Goal: Task Accomplishment & Management: Use online tool/utility

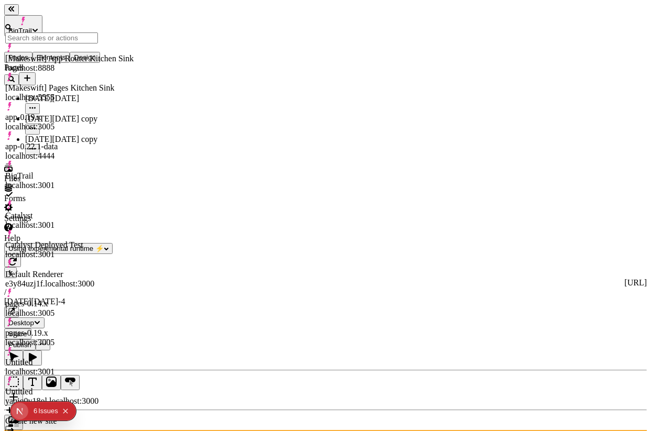
click at [82, 56] on div "[Makeswift] App Router Kitchen Sink" at bounding box center [69, 58] width 128 height 9
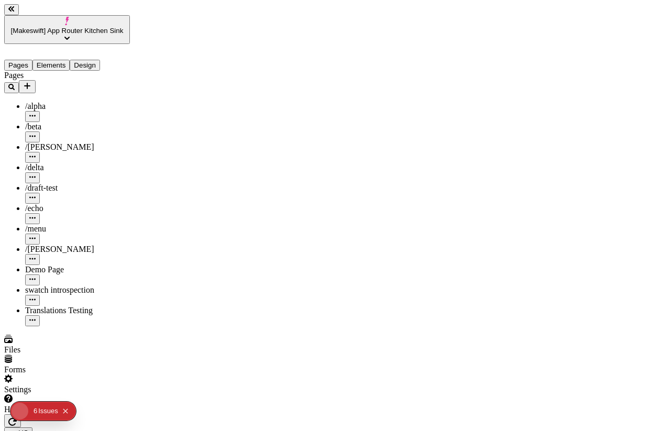
click at [80, 27] on span "[Makeswift] App Router Kitchen Sink" at bounding box center [67, 31] width 113 height 8
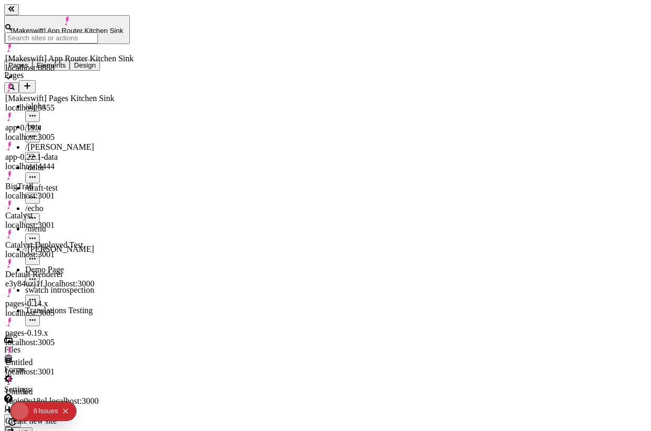
type input "/translation-test"
click at [74, 182] on div "BigTrail localhost:3001" at bounding box center [69, 191] width 128 height 19
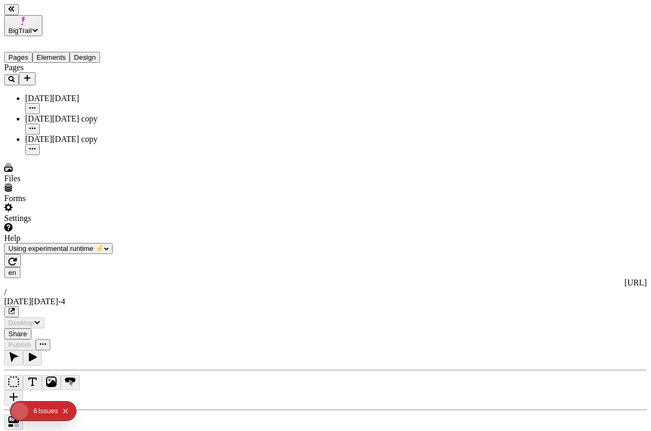
type input "/black-[DATE]-4"
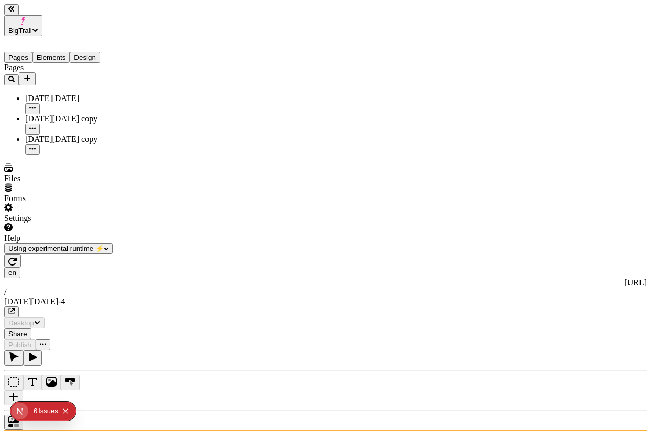
click at [31, 74] on icon "Add new" at bounding box center [27, 78] width 8 height 8
click at [95, 97] on div "Blank page" at bounding box center [102, 111] width 35 height 29
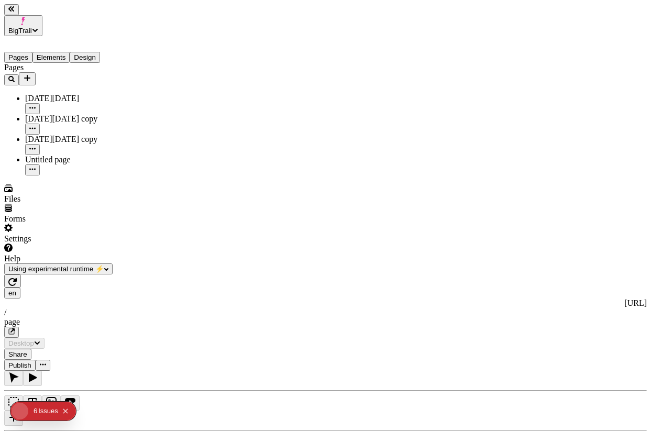
type input "/page"
type input "18"
type input "1.5"
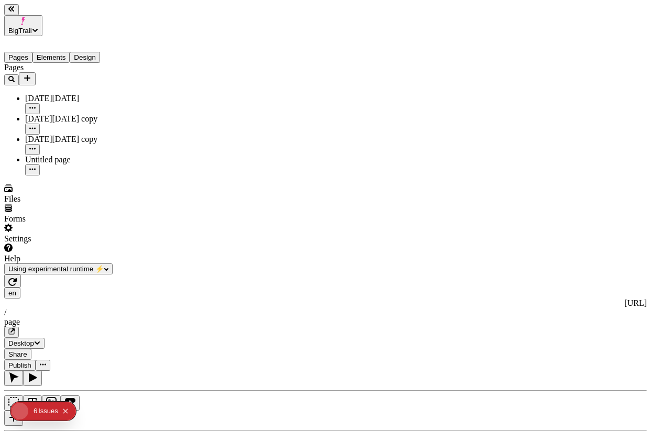
type textarea "Quickly exploit flexible catalysts for change. Enthusiastically predominate cos…"
click at [17, 278] on icon "button" at bounding box center [12, 282] width 8 height 8
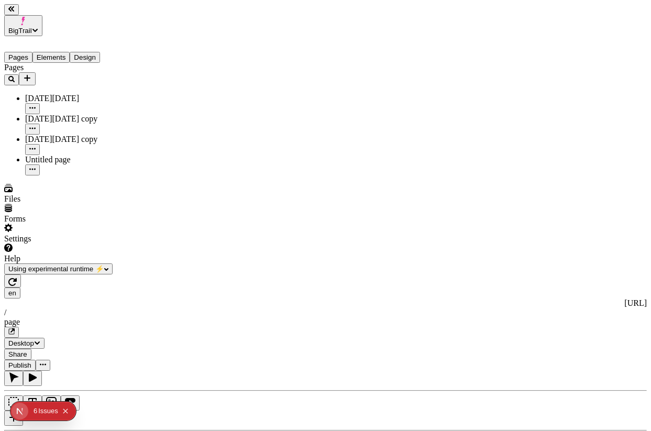
click at [17, 278] on icon "button" at bounding box center [12, 282] width 8 height 8
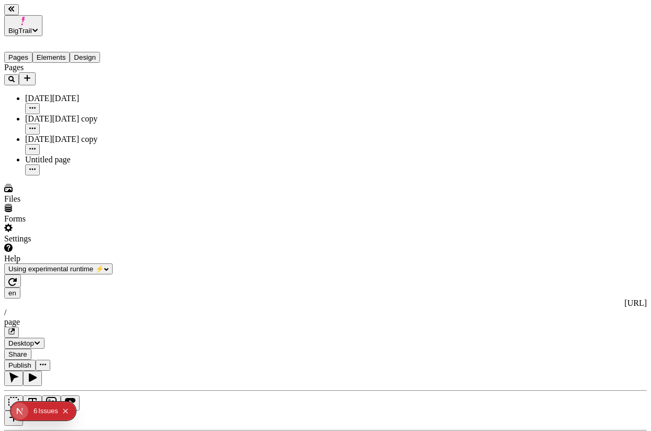
click at [17, 278] on icon "button" at bounding box center [12, 282] width 8 height 8
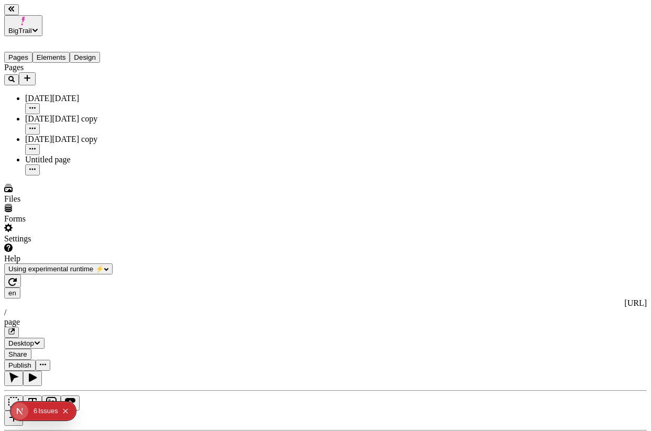
click at [17, 278] on icon "button" at bounding box center [12, 282] width 8 height 8
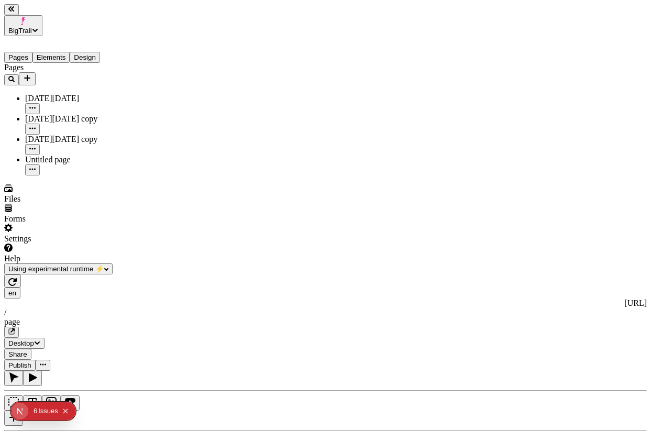
click at [21, 274] on button "button" at bounding box center [12, 280] width 17 height 13
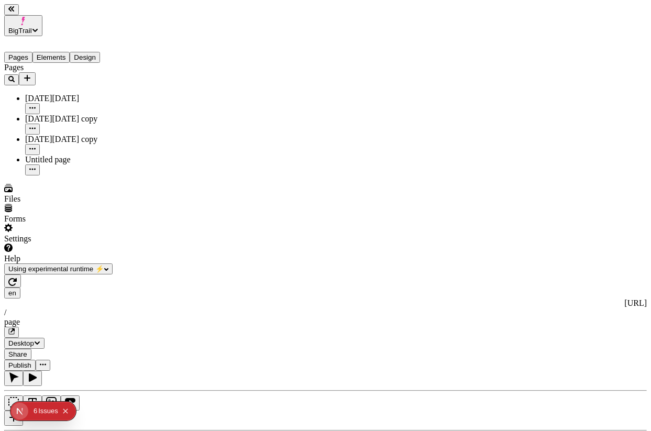
scroll to position [0, 53]
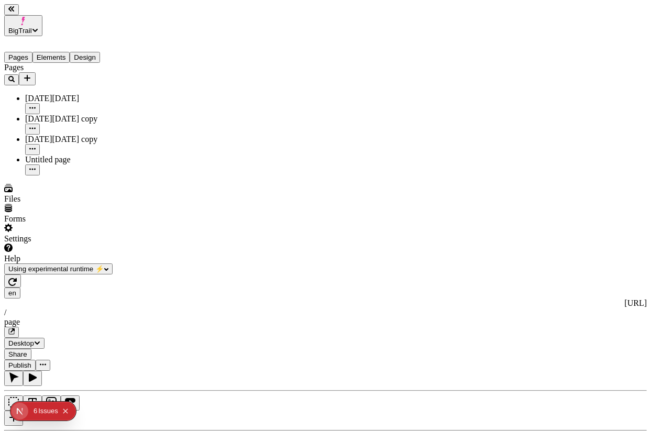
click at [21, 274] on button "button" at bounding box center [12, 280] width 17 height 13
click at [17, 278] on icon "button" at bounding box center [12, 282] width 8 height 8
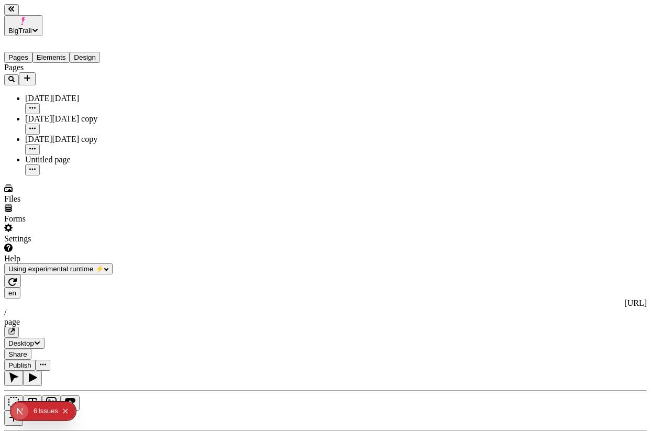
click at [17, 278] on icon "button" at bounding box center [12, 282] width 8 height 8
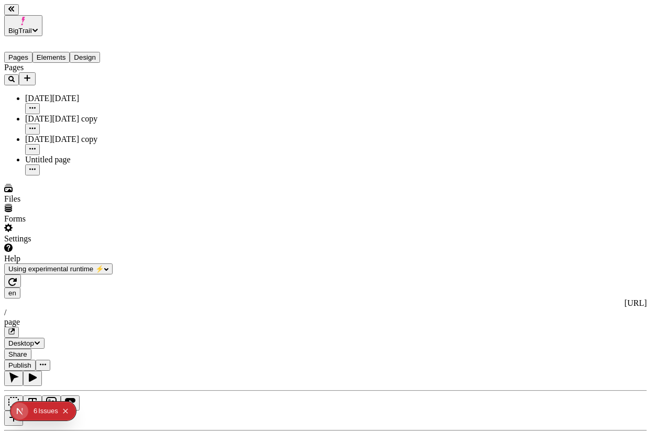
click at [21, 274] on button "button" at bounding box center [12, 280] width 17 height 13
click at [152, 274] on div "en [URL] / page Desktop Share Publish" at bounding box center [325, 322] width 642 height 96
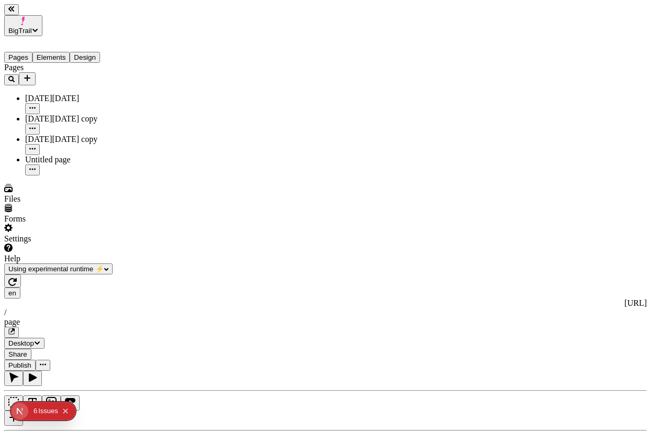
click at [17, 278] on icon "button" at bounding box center [12, 282] width 8 height 8
click at [21, 274] on button "button" at bounding box center [12, 280] width 17 height 13
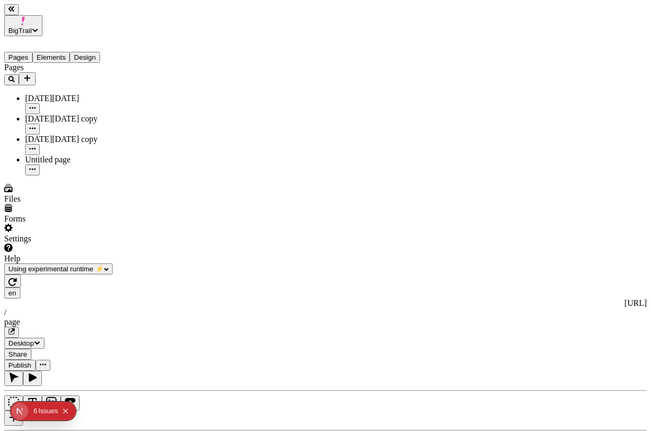
click at [17, 278] on icon "button" at bounding box center [12, 282] width 8 height 8
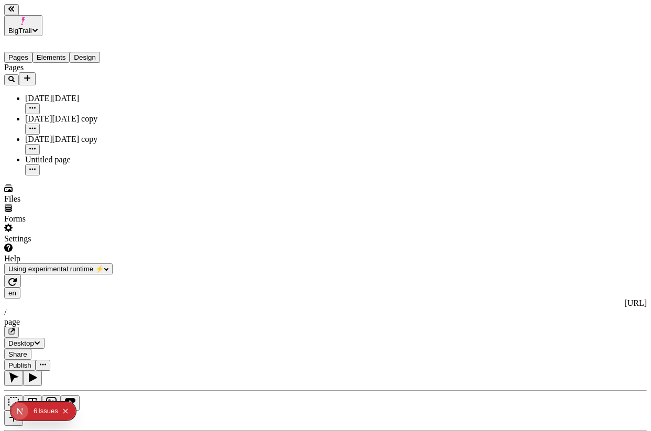
click at [17, 278] on icon "button" at bounding box center [12, 282] width 8 height 8
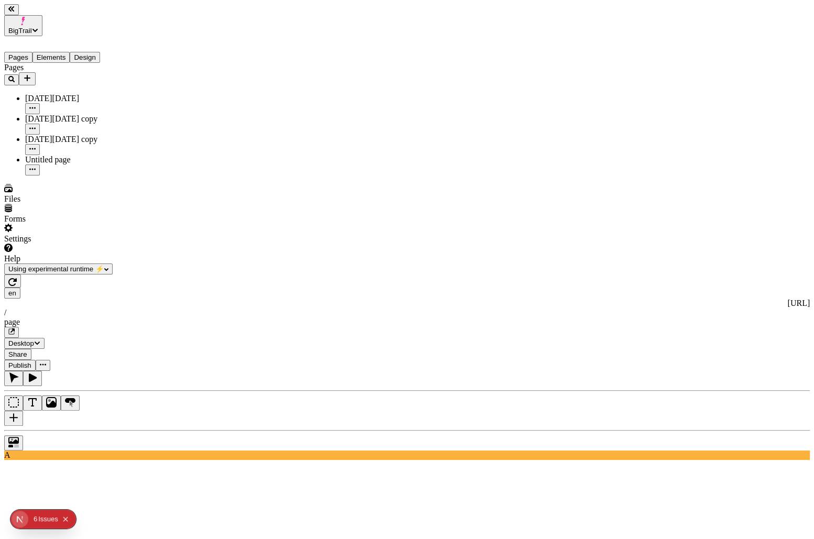
scroll to position [0, 70]
click at [137, 430] on div at bounding box center [406, 440] width 805 height 20
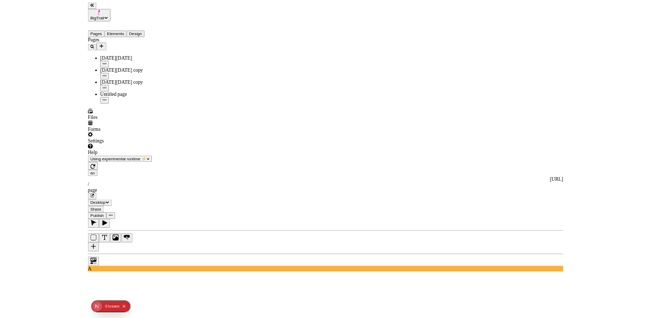
scroll to position [0, 65]
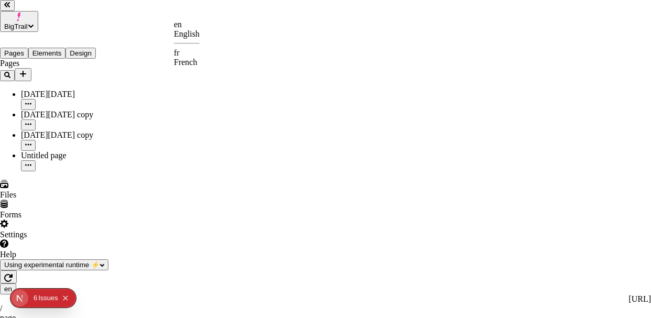
click at [193, 55] on div "fr" at bounding box center [187, 52] width 26 height 9
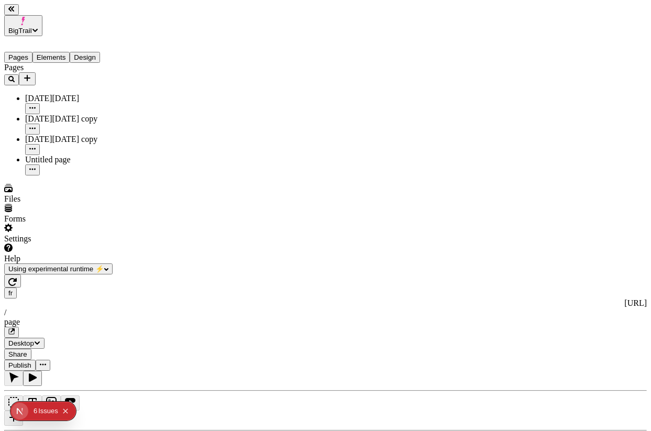
scroll to position [0, 169]
type input "/page"
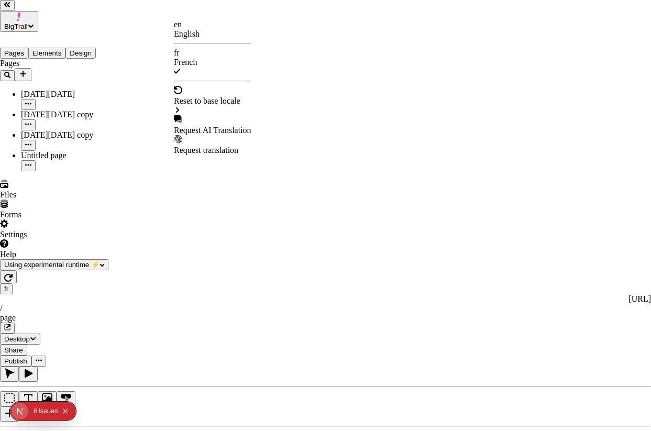
click at [213, 115] on div "Request AI Translation" at bounding box center [212, 125] width 77 height 20
checkbox input "true"
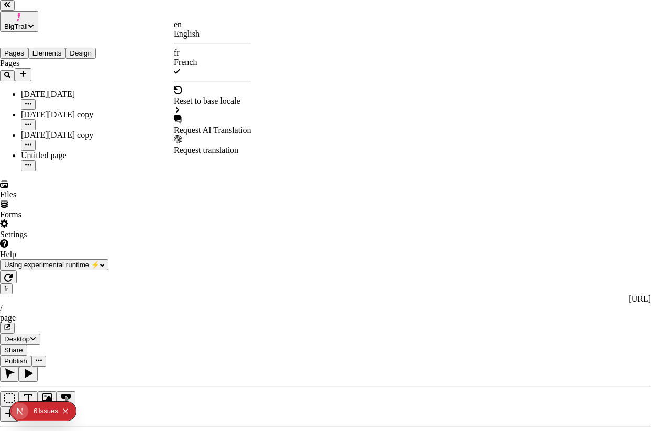
checkbox input "true"
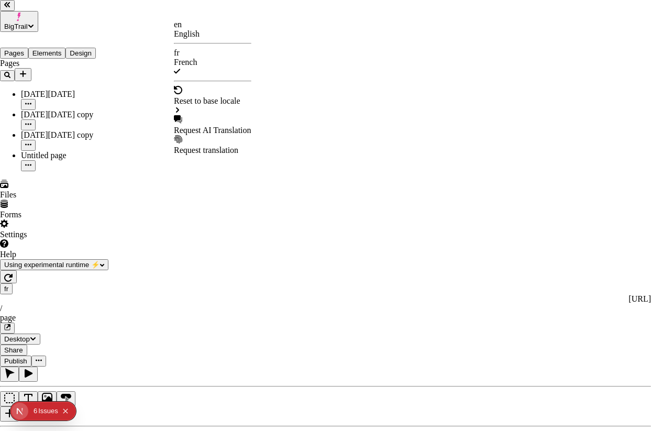
checkbox input "true"
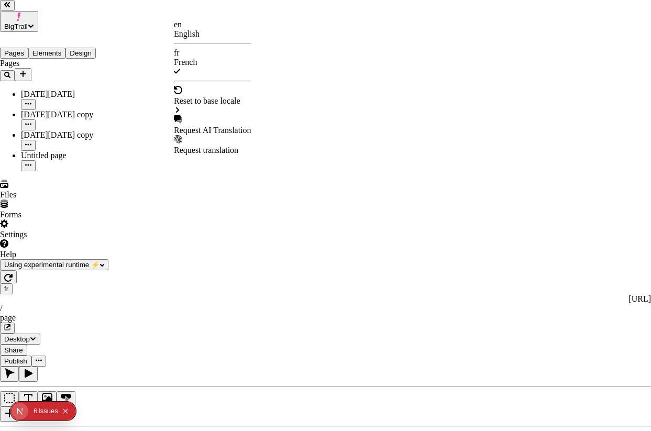
checkbox input "true"
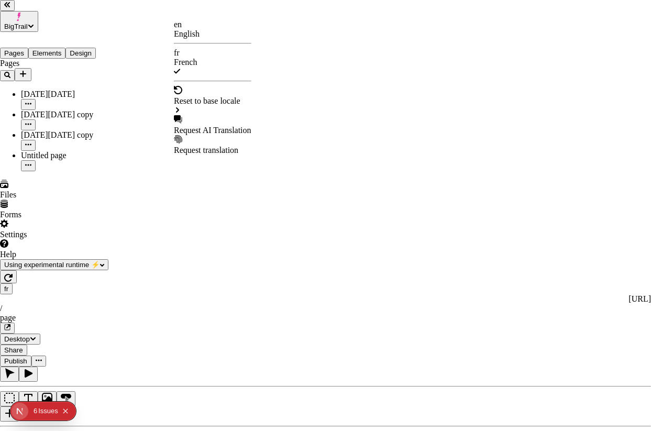
checkbox input "true"
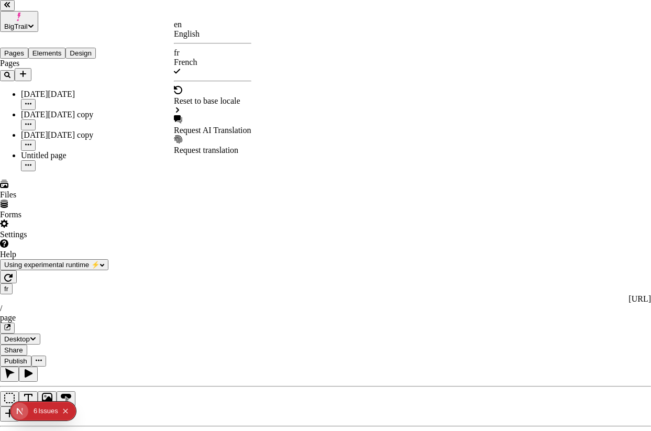
checkbox input "true"
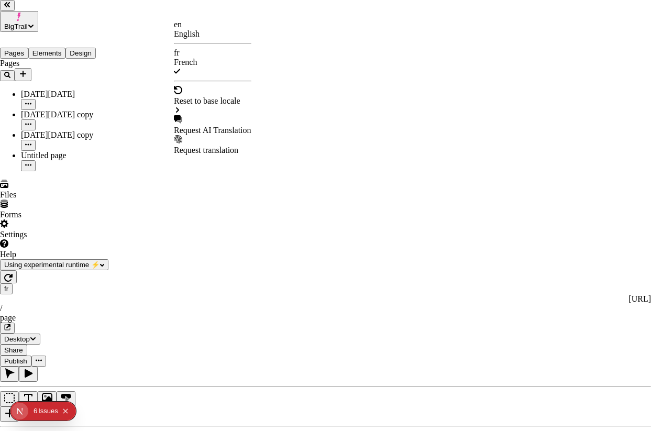
checkbox input "false"
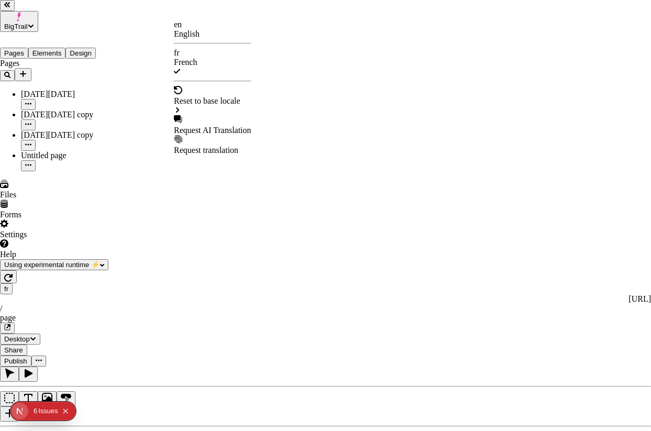
checkbox input "false"
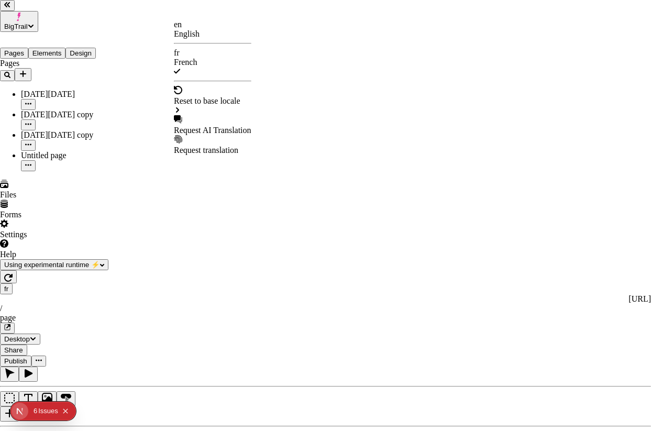
checkbox input "false"
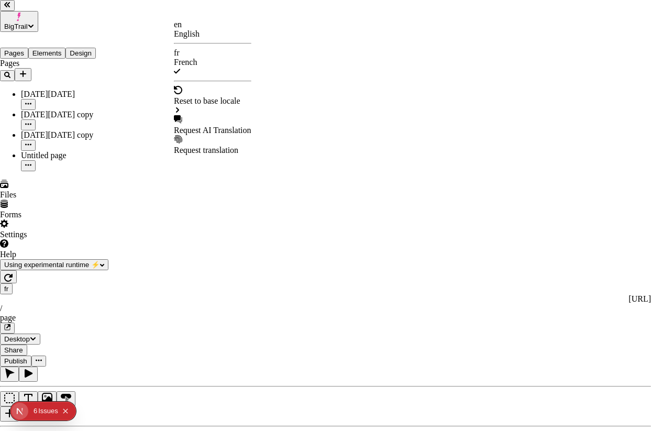
checkbox input "false"
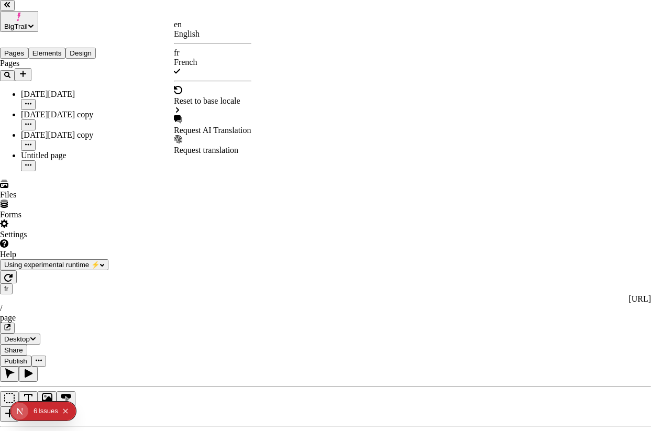
checkbox input "false"
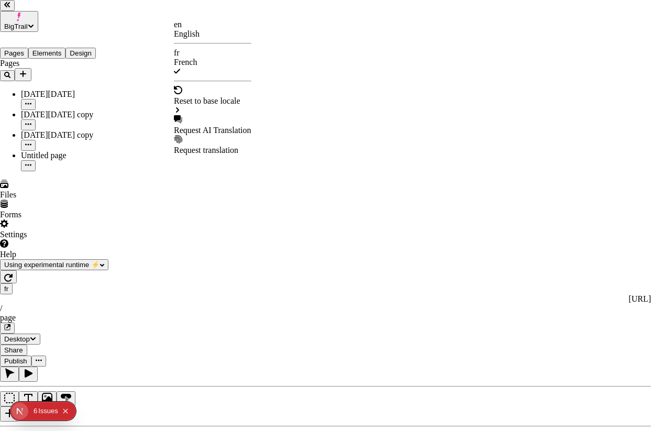
scroll to position [0, 126]
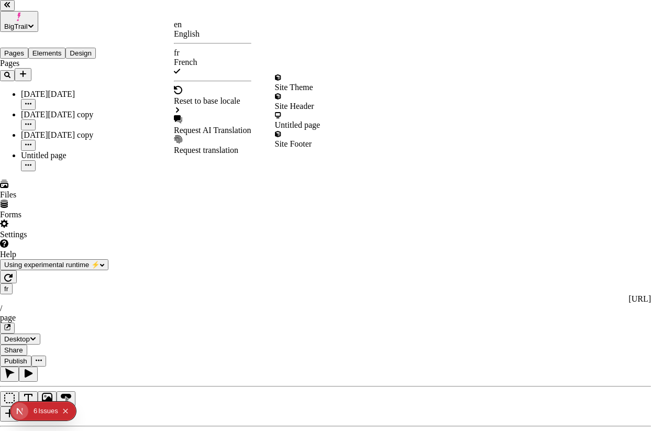
click at [237, 96] on div "Reset to base locale" at bounding box center [212, 100] width 77 height 9
click at [311, 122] on div "Untitled page" at bounding box center [298, 120] width 46 height 19
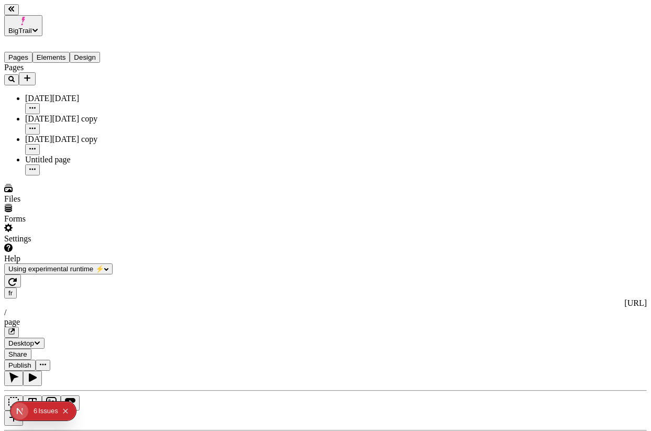
scroll to position [0, 117]
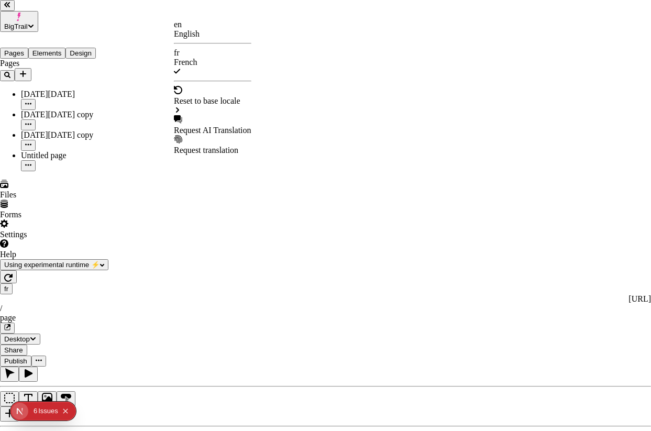
click at [217, 126] on div "Request AI Translation" at bounding box center [212, 130] width 77 height 9
checkbox input "true"
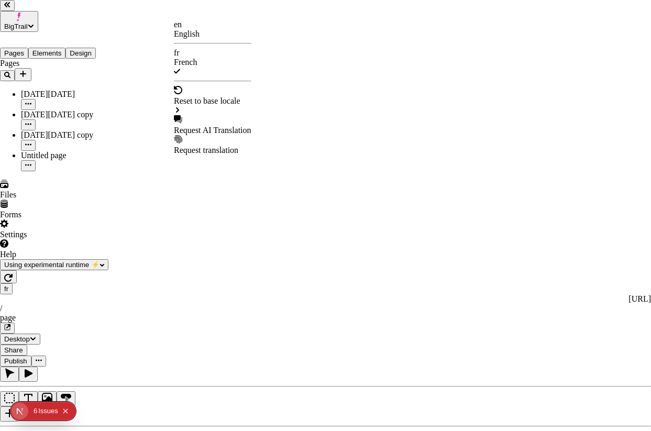
checkbox input "true"
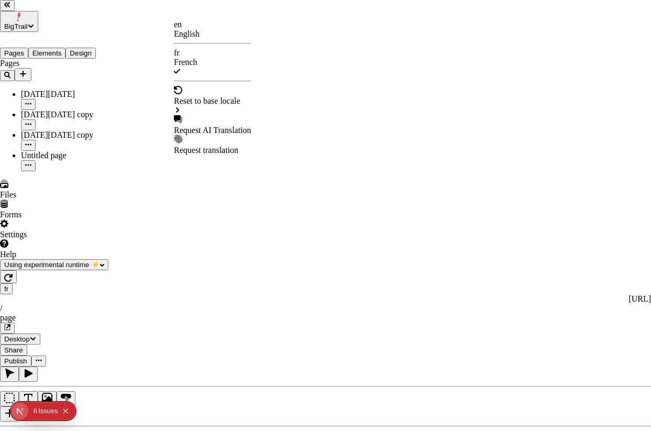
checkbox input "true"
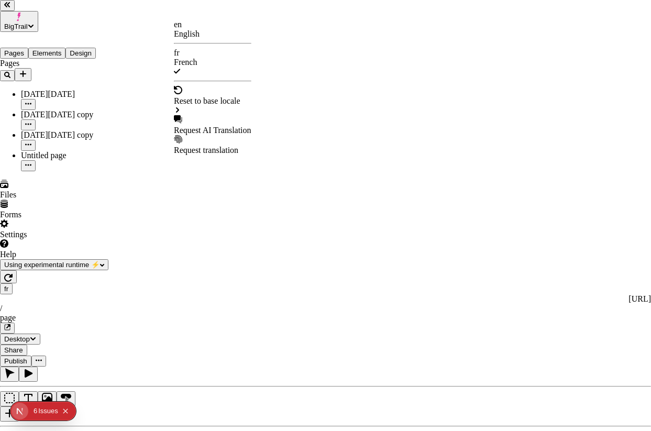
checkbox input "true"
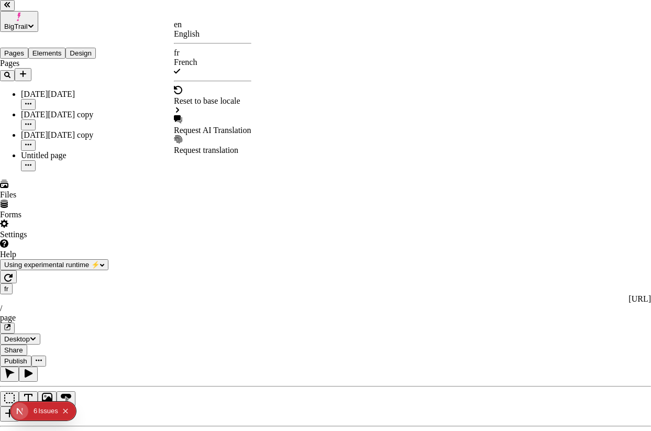
checkbox input "true"
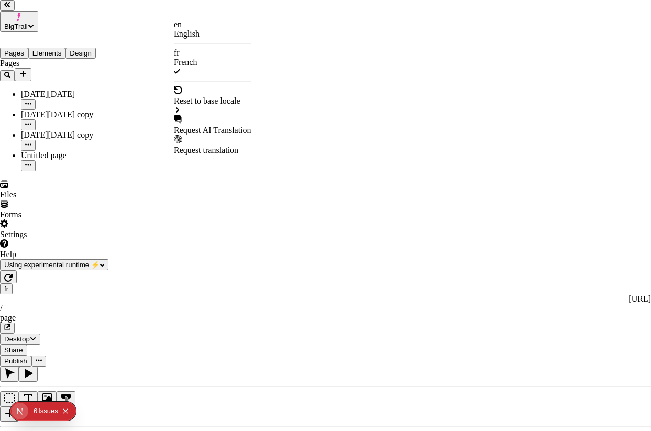
checkbox input "true"
checkbox input "false"
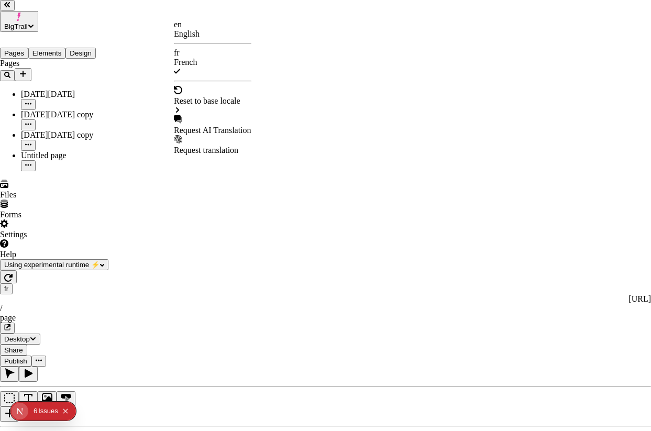
checkbox input "false"
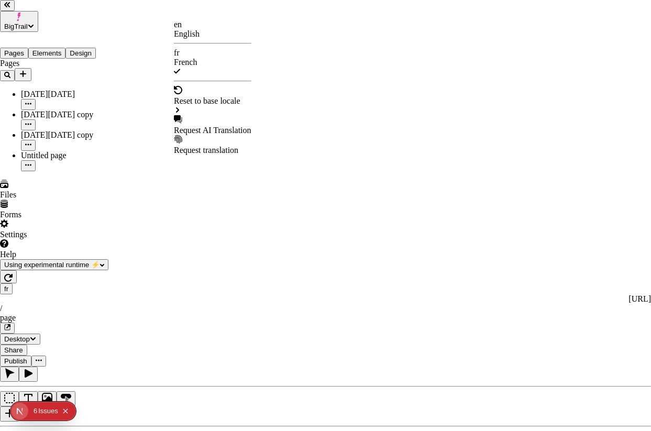
checkbox input "false"
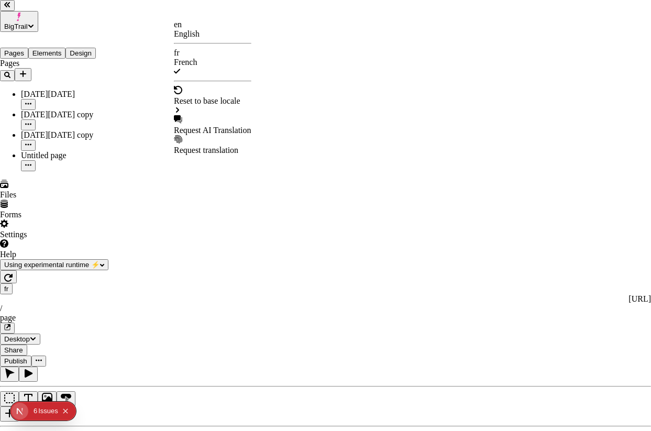
checkbox input "false"
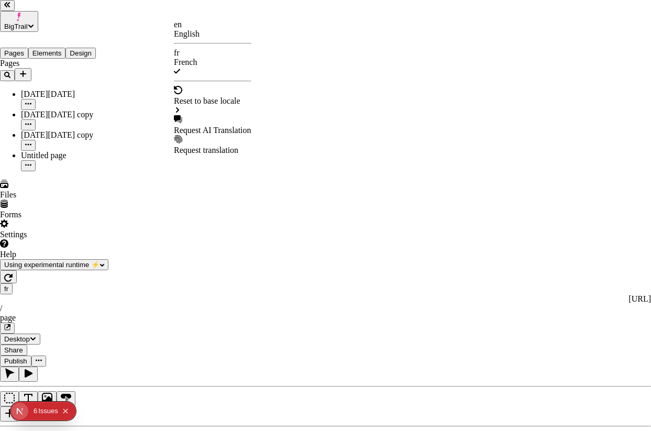
checkbox input "false"
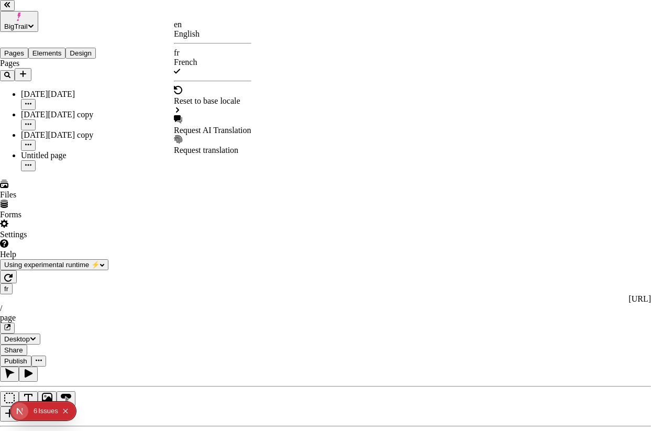
checkbox input "false"
click at [311, 111] on div "Untitled page" at bounding box center [298, 120] width 46 height 19
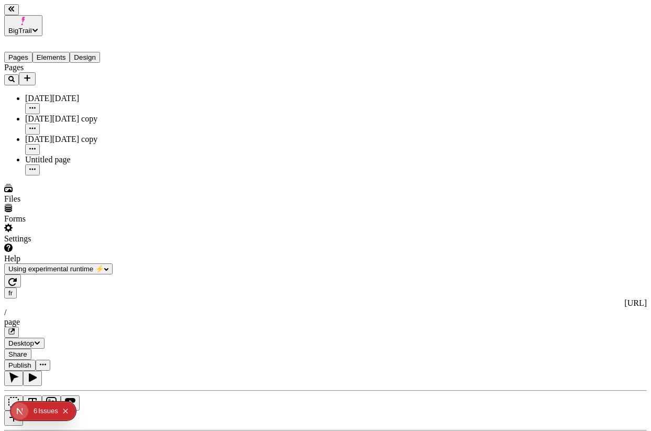
scroll to position [0, 117]
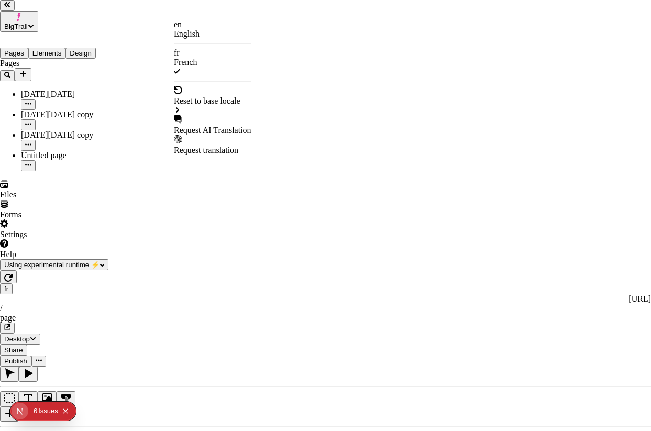
click at [224, 126] on div "Request AI Translation" at bounding box center [212, 130] width 77 height 9
checkbox input "true"
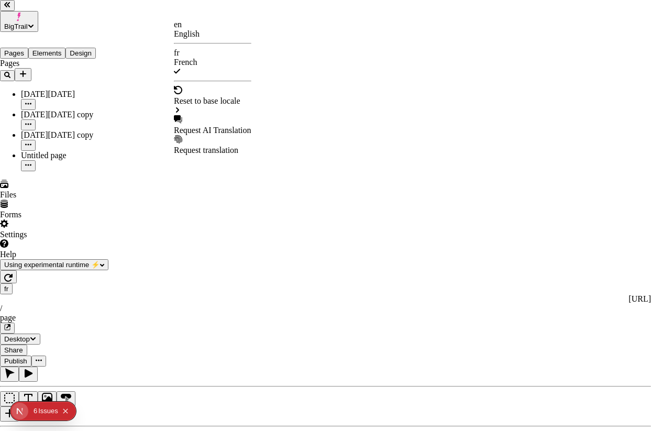
checkbox input "true"
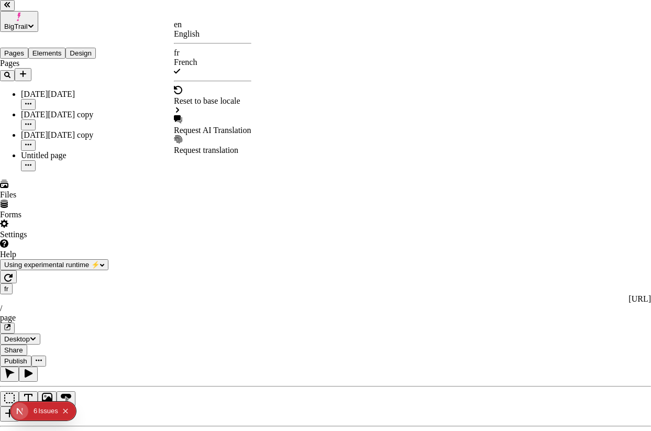
checkbox input "true"
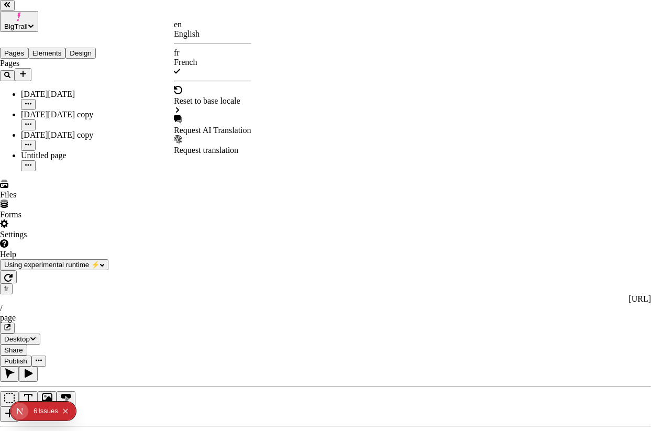
checkbox input "true"
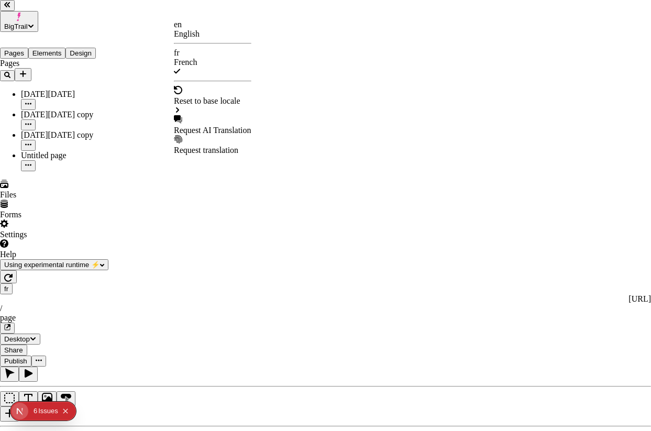
checkbox input "true"
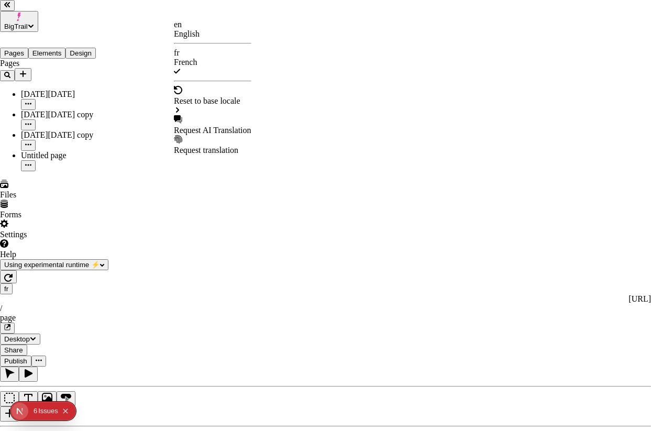
checkbox input "true"
checkbox input "false"
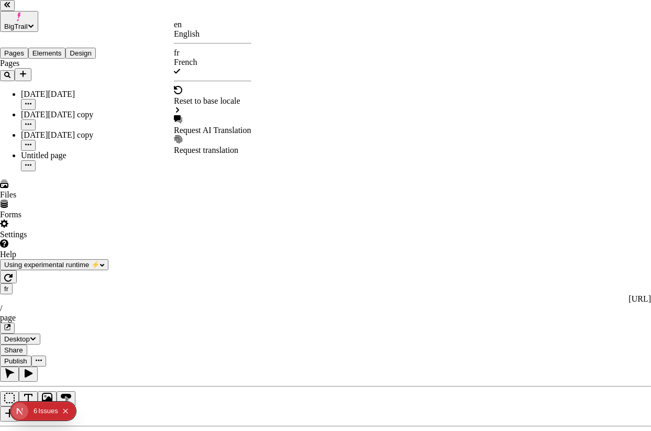
checkbox input "false"
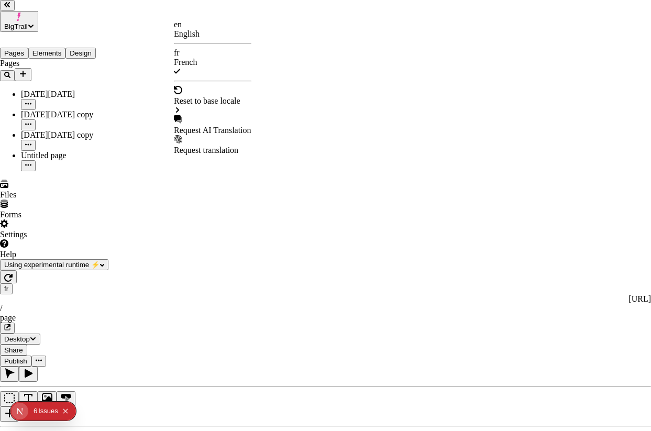
checkbox input "false"
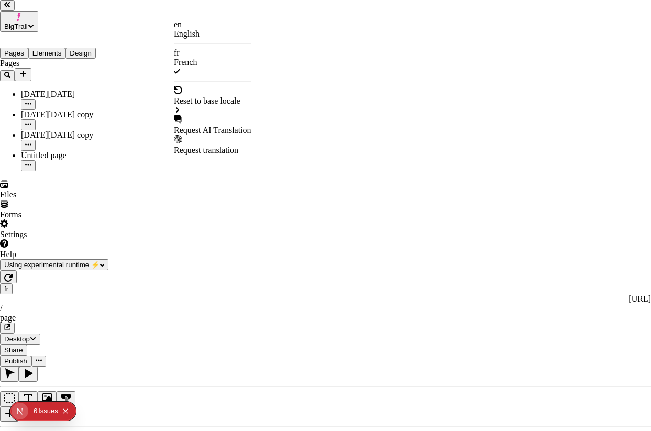
checkbox input "false"
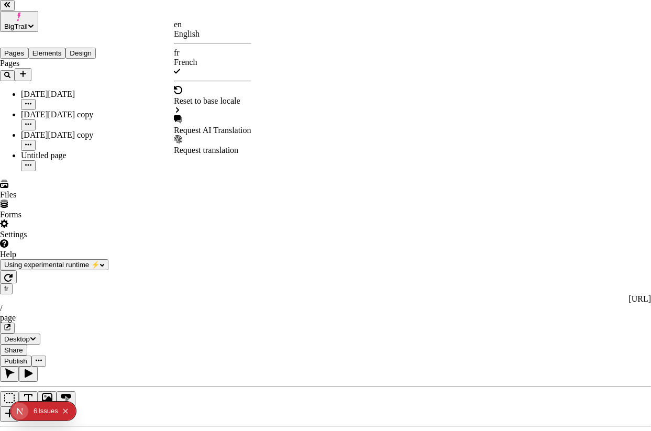
checkbox input "false"
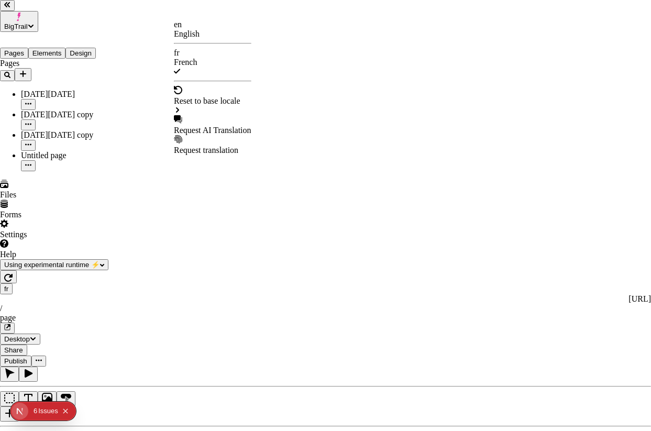
checkbox input "false"
